Goal: Task Accomplishment & Management: Complete application form

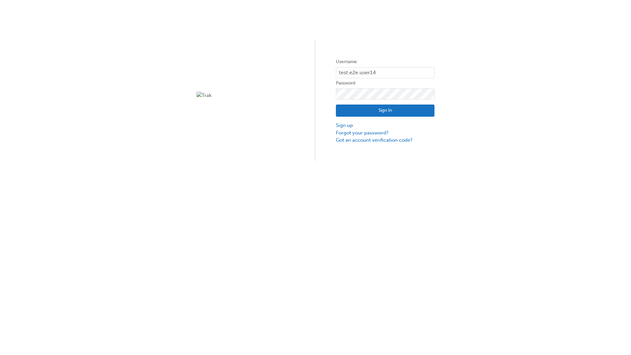
type input "test.e2e.user14"
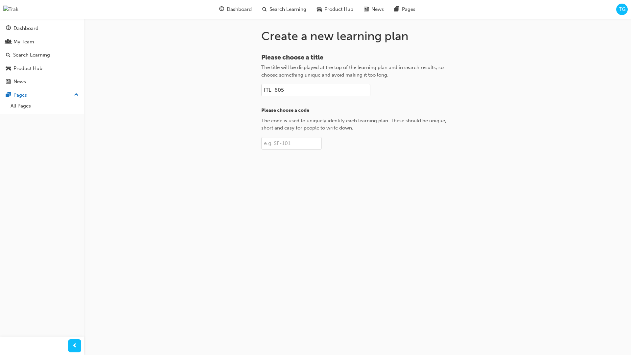
type input "ITL_605"
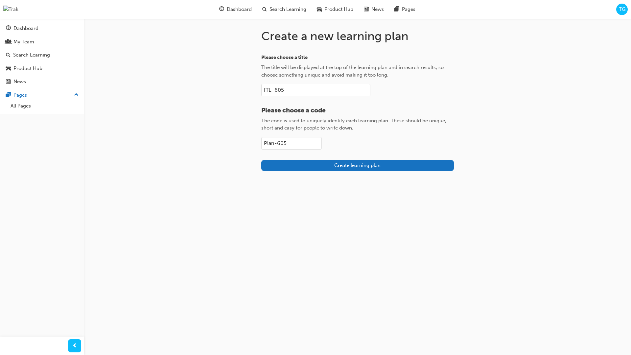
type input "Plan-605"
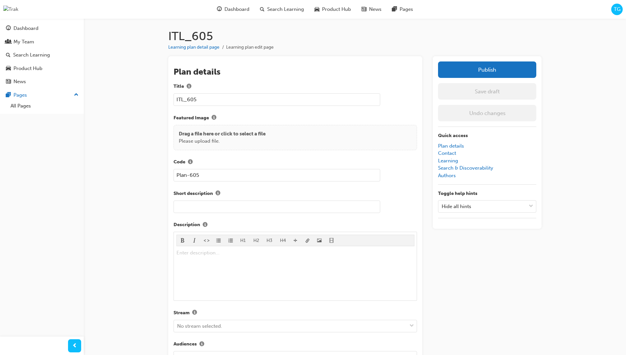
scroll to position [93, 0]
